Goal: Find specific page/section: Find specific page/section

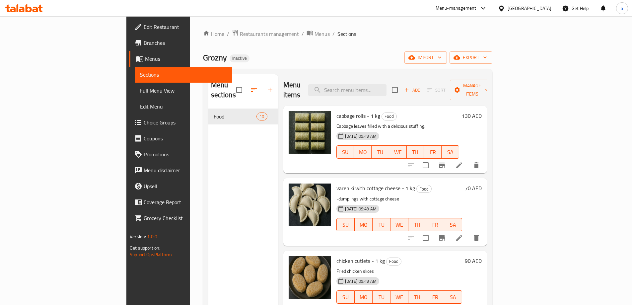
scroll to position [427, 0]
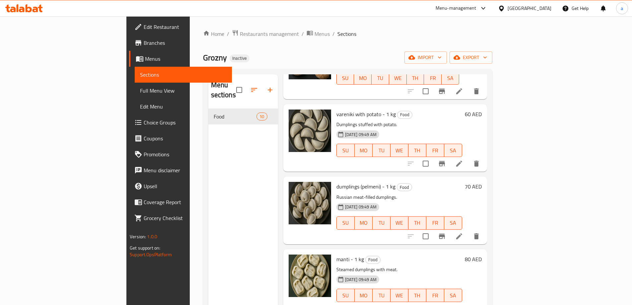
click at [510, 5] on div "United Arab Emirates" at bounding box center [530, 8] width 44 height 7
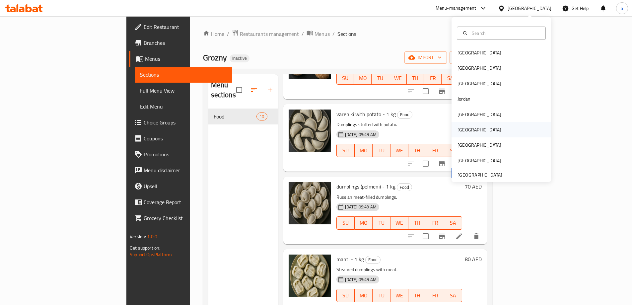
click at [465, 131] on div "[GEOGRAPHIC_DATA]" at bounding box center [479, 129] width 54 height 15
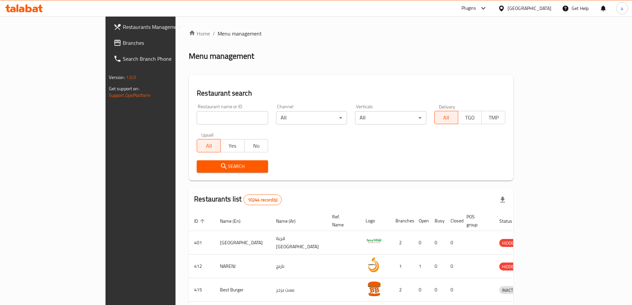
click at [108, 47] on link "Branches" at bounding box center [159, 43] width 103 height 16
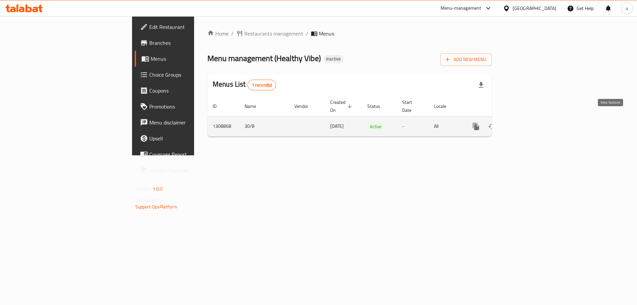
click at [532, 118] on link "enhanced table" at bounding box center [524, 126] width 16 height 16
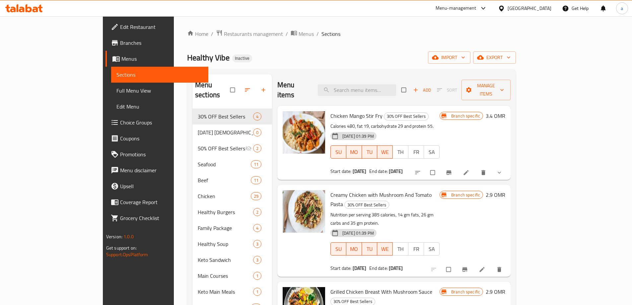
click at [505, 10] on icon at bounding box center [501, 8] width 7 height 7
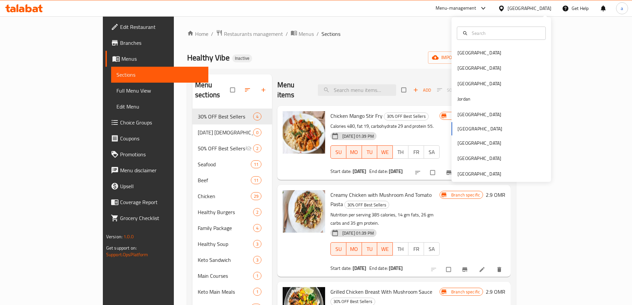
click at [505, 10] on icon at bounding box center [501, 8] width 7 height 7
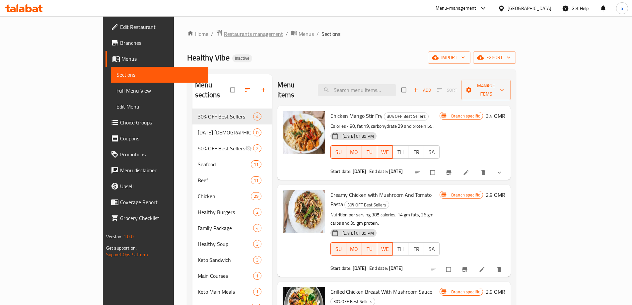
click at [224, 34] on span "Restaurants management" at bounding box center [253, 34] width 59 height 8
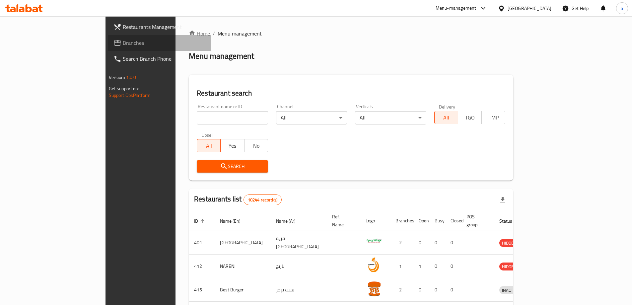
click at [123, 46] on span "Branches" at bounding box center [164, 43] width 83 height 8
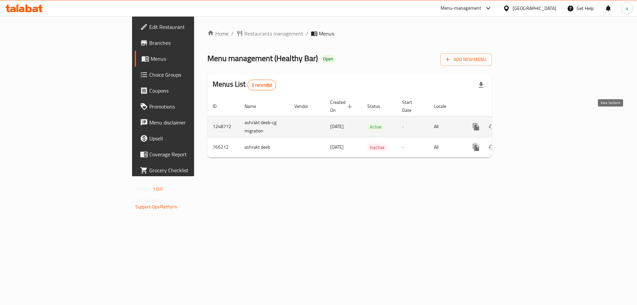
click at [527, 124] on icon "enhanced table" at bounding box center [524, 127] width 6 height 6
